Goal: Transaction & Acquisition: Purchase product/service

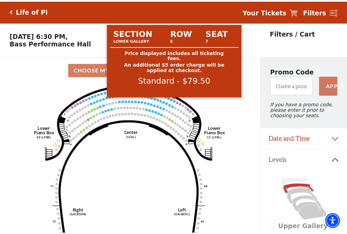
scroll to position [32, 0]
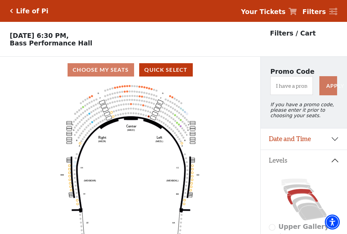
scroll to position [32, 0]
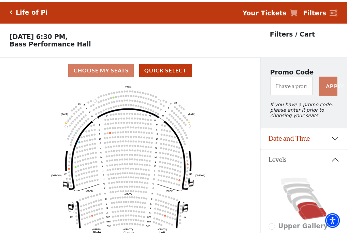
scroll to position [32, 0]
